Goal: Task Accomplishment & Management: Complete application form

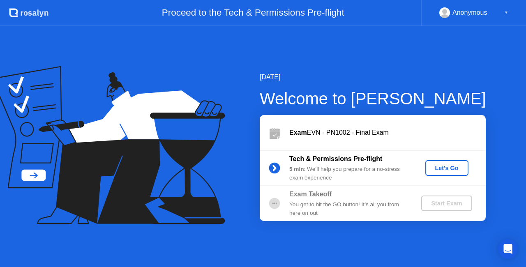
click at [454, 170] on div "Let's Go" at bounding box center [446, 168] width 37 height 7
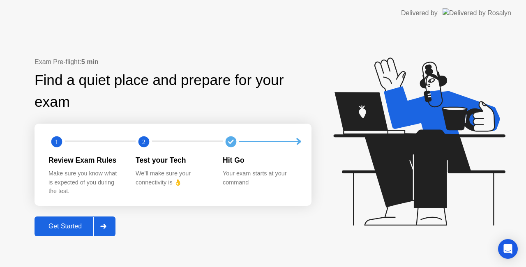
click at [54, 223] on div "Get Started" at bounding box center [65, 226] width 56 height 7
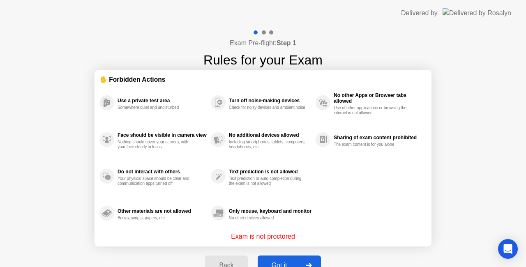
click at [275, 259] on button "Got it" at bounding box center [288, 265] width 63 height 20
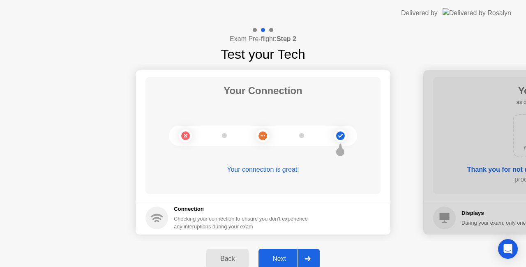
click at [275, 259] on div "Next" at bounding box center [279, 258] width 37 height 7
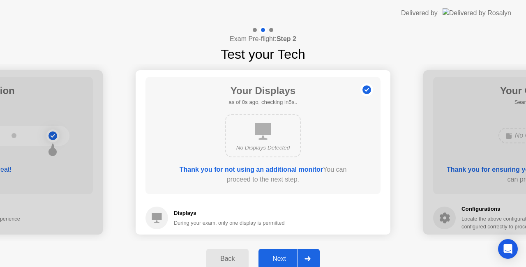
click at [275, 259] on div "Next" at bounding box center [279, 258] width 37 height 7
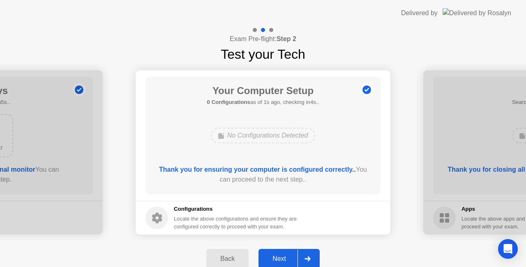
click at [275, 259] on div "Next" at bounding box center [279, 258] width 37 height 7
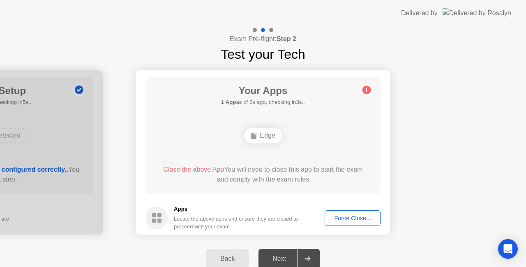
click at [282, 255] on div "Next" at bounding box center [279, 258] width 37 height 7
click at [344, 218] on div "Force Close..." at bounding box center [352, 218] width 50 height 7
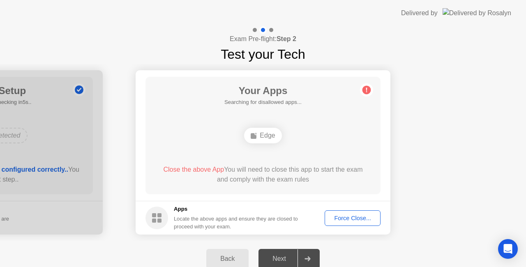
click at [280, 255] on div "Next" at bounding box center [279, 258] width 37 height 7
click at [349, 218] on div "Force Close..." at bounding box center [352, 218] width 50 height 7
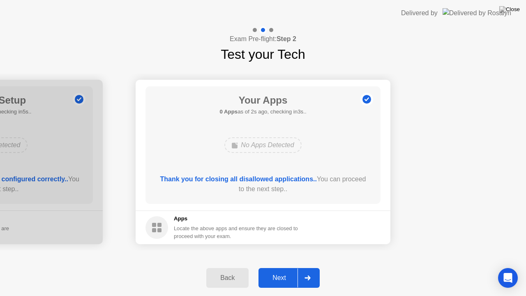
click at [275, 266] on div "Next" at bounding box center [279, 277] width 37 height 7
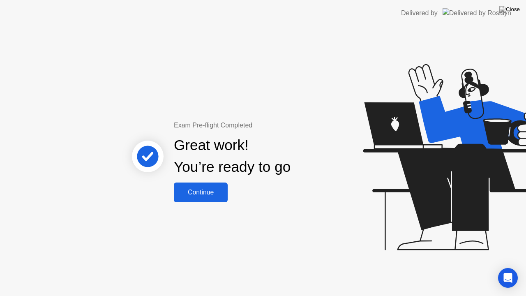
click at [202, 188] on div "Continue" at bounding box center [200, 191] width 49 height 7
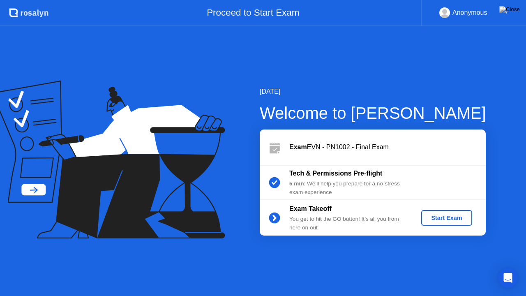
click at [433, 212] on button "Start Exam" at bounding box center [446, 218] width 51 height 16
